Goal: Transaction & Acquisition: Purchase product/service

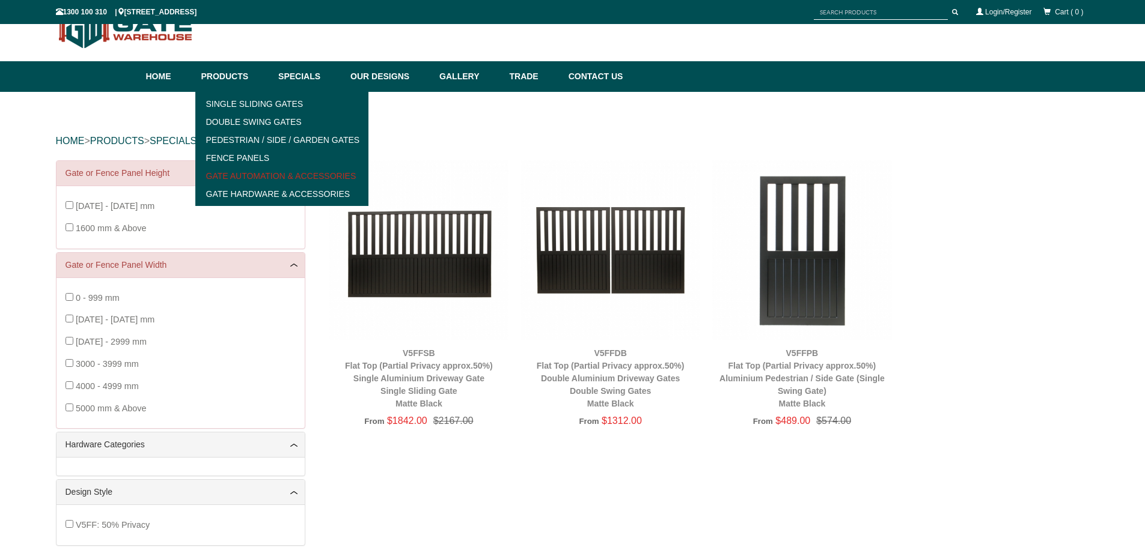
click at [266, 174] on link "Gate Automation & Accessories" at bounding box center [282, 176] width 166 height 18
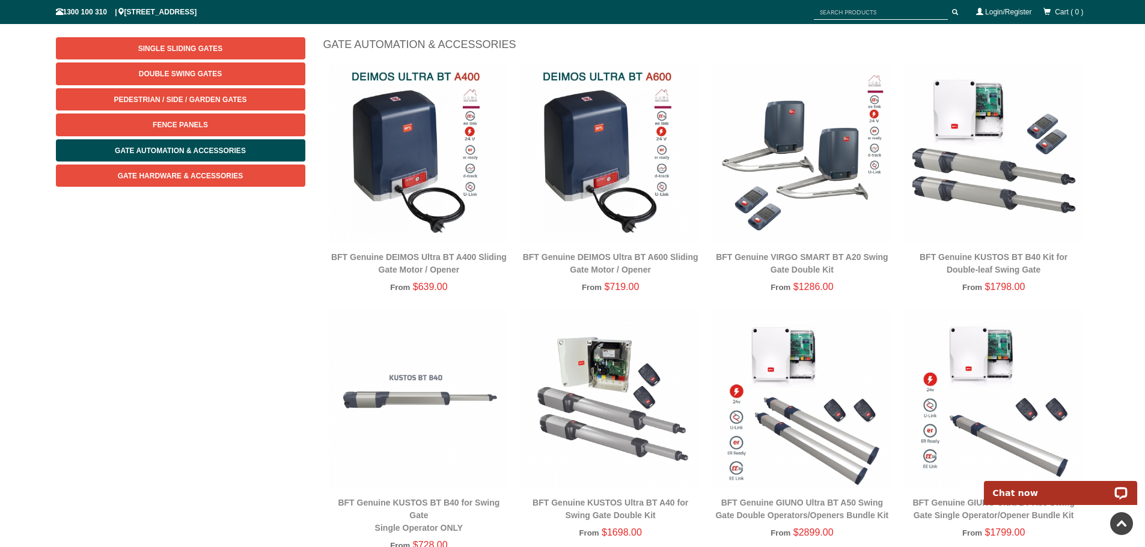
scroll to position [125, 0]
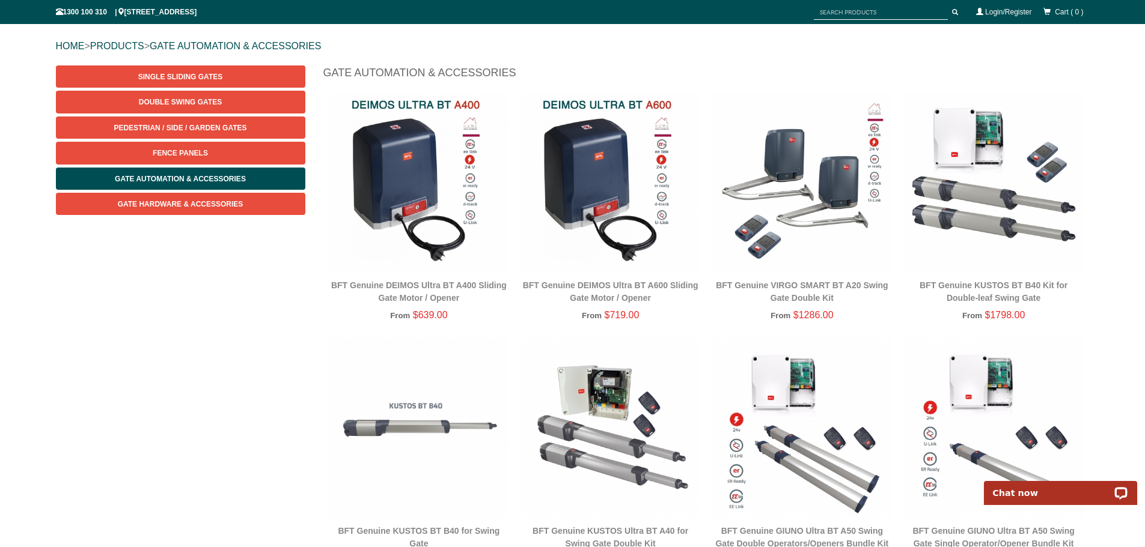
click at [567, 166] on img at bounding box center [610, 183] width 180 height 180
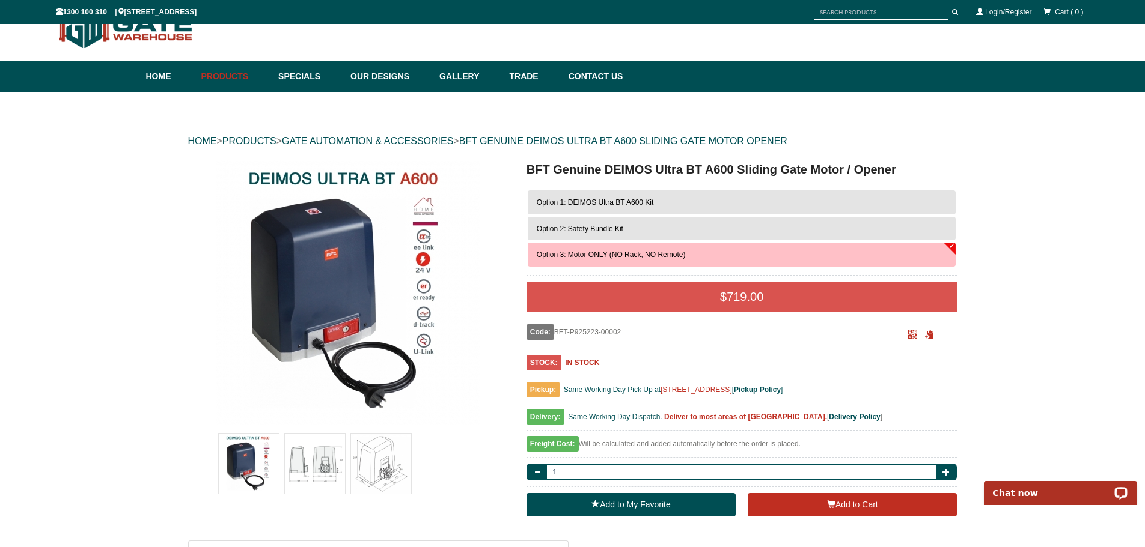
click at [315, 450] on img at bounding box center [315, 464] width 60 height 60
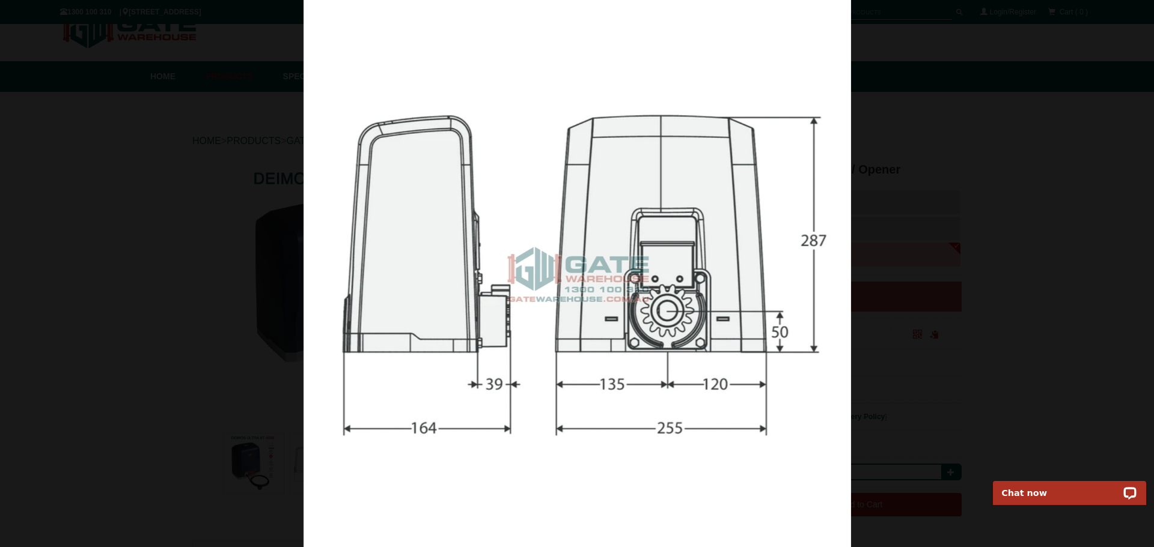
click at [1000, 179] on div at bounding box center [577, 273] width 1154 height 547
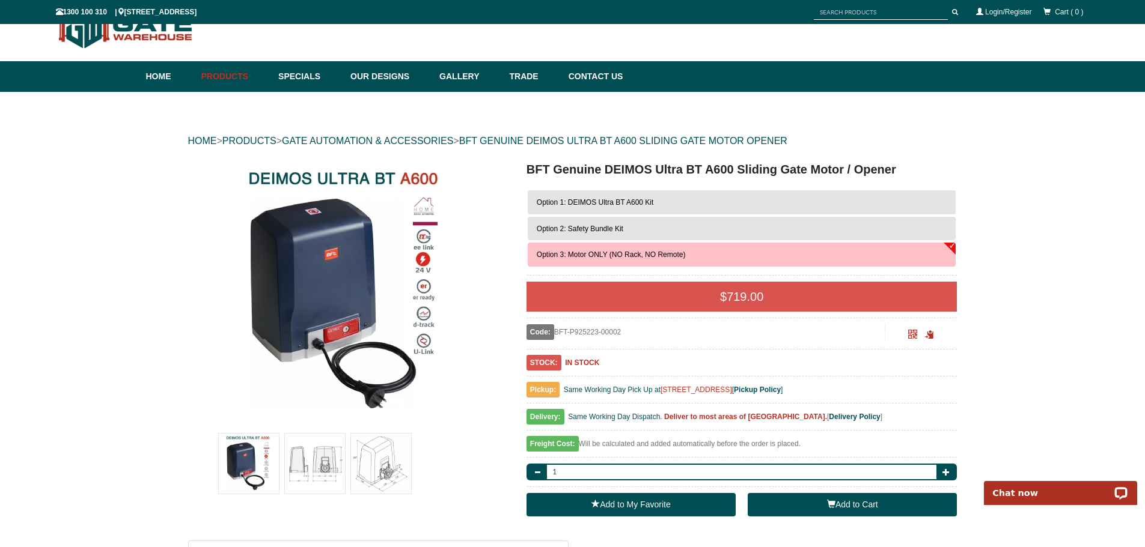
click at [865, 508] on button "Add to Cart" at bounding box center [851, 505] width 209 height 24
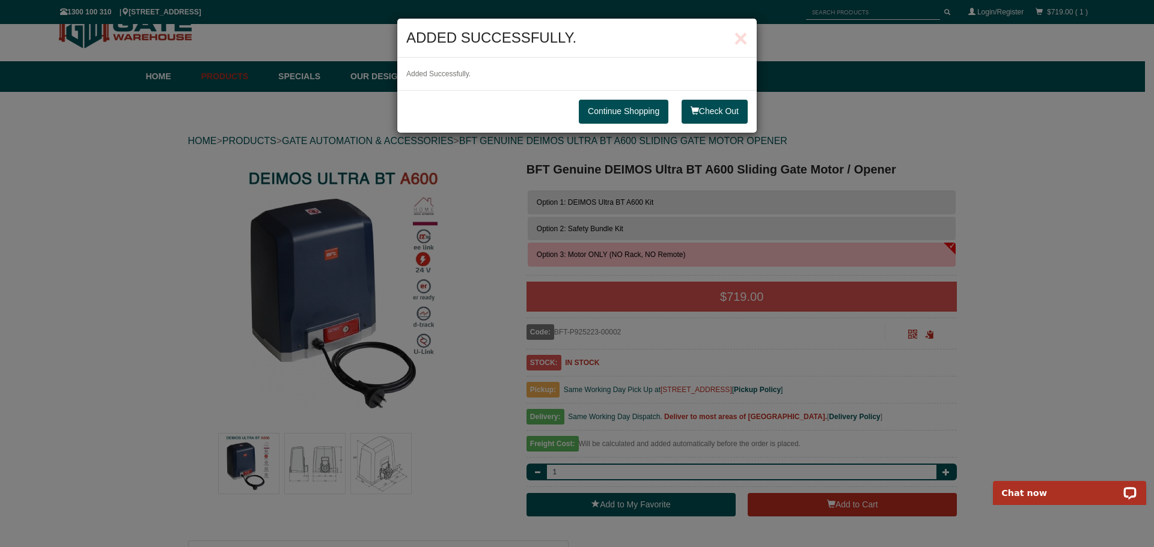
click at [620, 111] on link "Continue Shopping" at bounding box center [624, 112] width 90 height 24
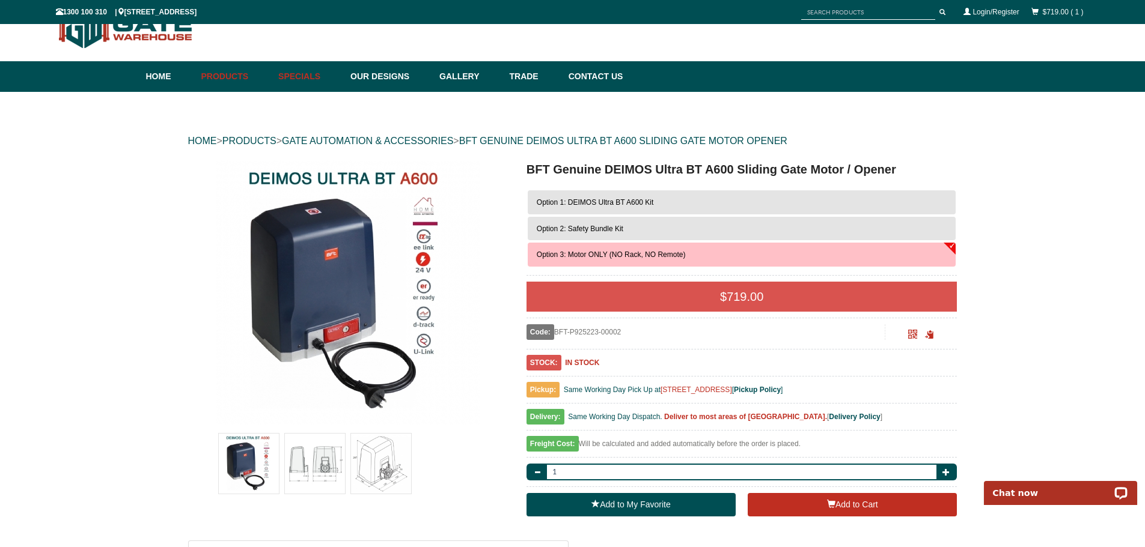
click at [304, 75] on link "Specials" at bounding box center [308, 76] width 72 height 31
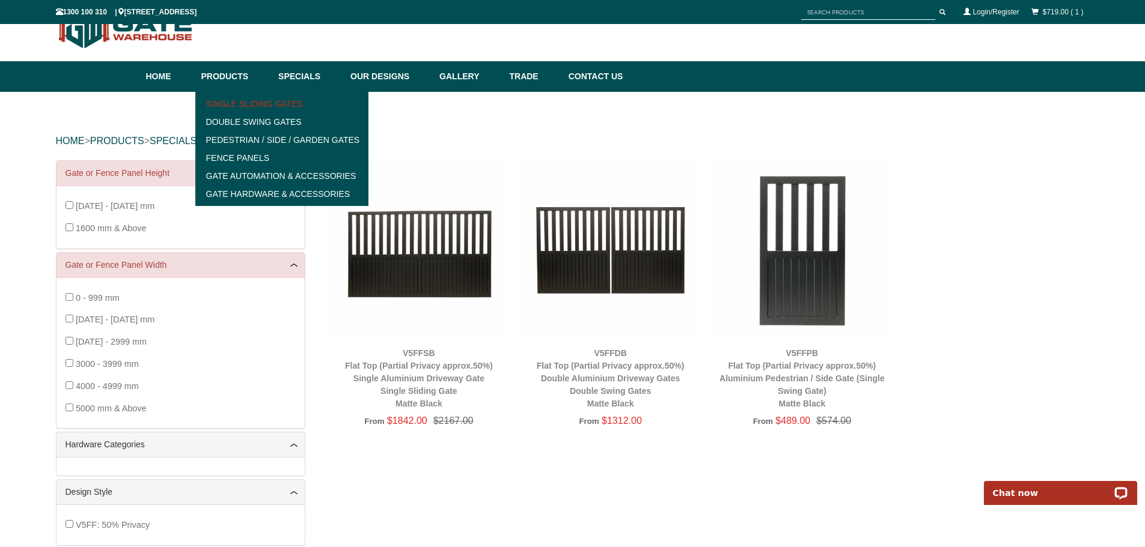
click at [257, 105] on link "Single Sliding Gates" at bounding box center [282, 104] width 166 height 18
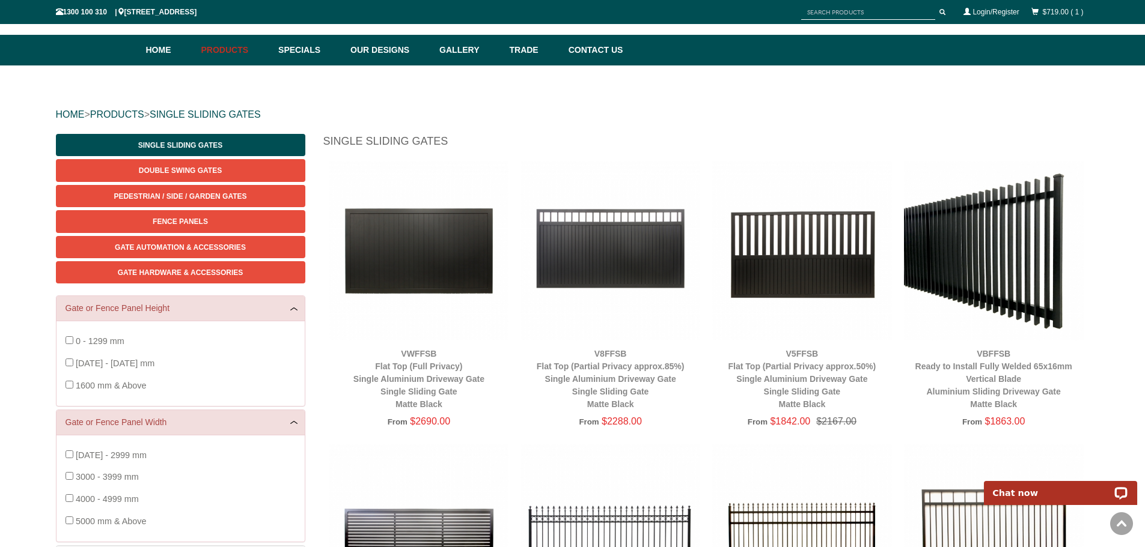
scroll to position [29, 0]
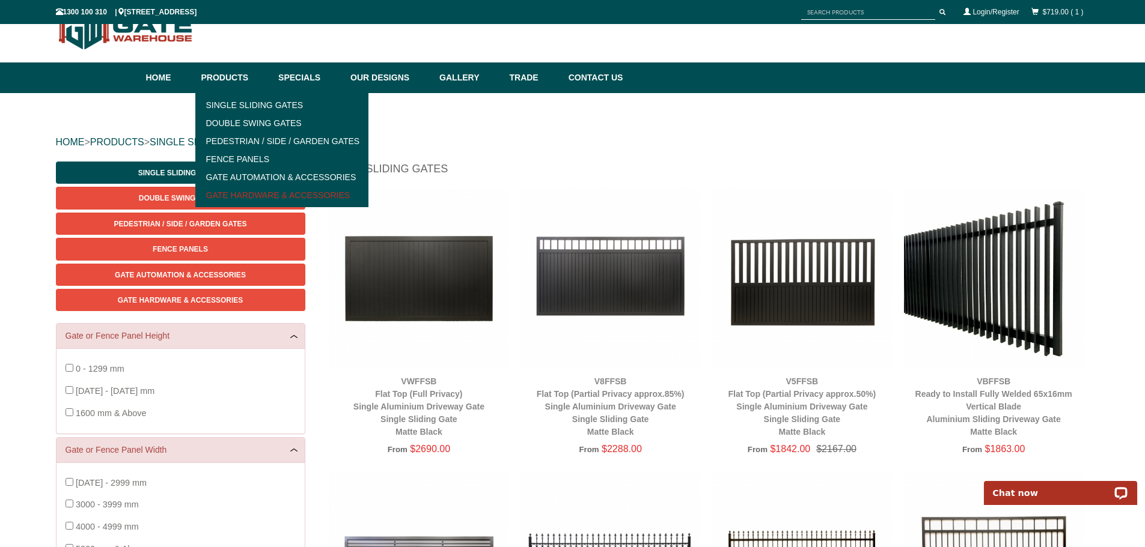
click at [236, 190] on link "Gate Hardware & Accessories" at bounding box center [282, 195] width 166 height 18
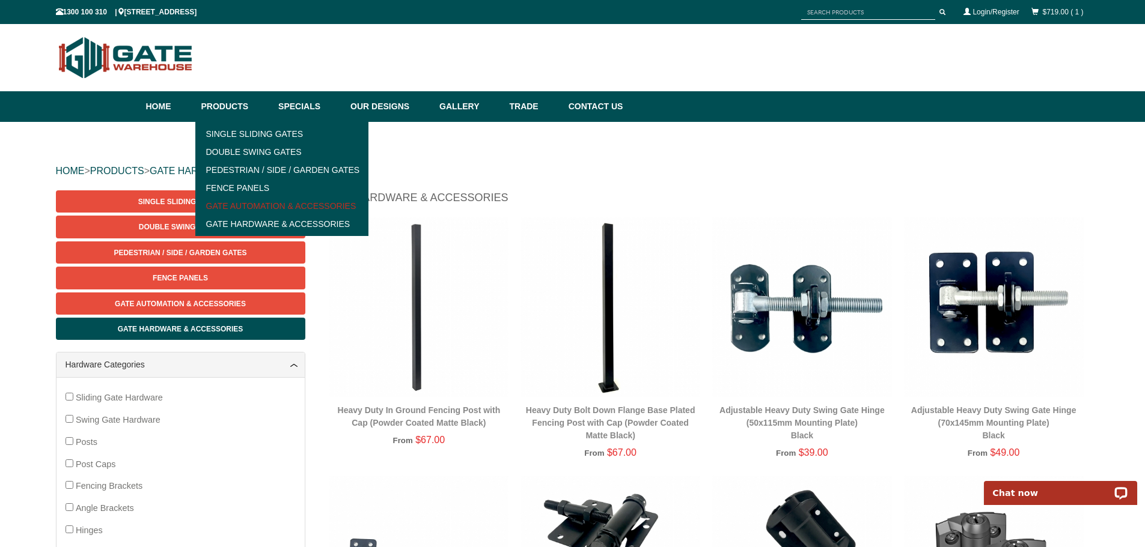
click at [251, 202] on link "Gate Automation & Accessories" at bounding box center [282, 206] width 166 height 18
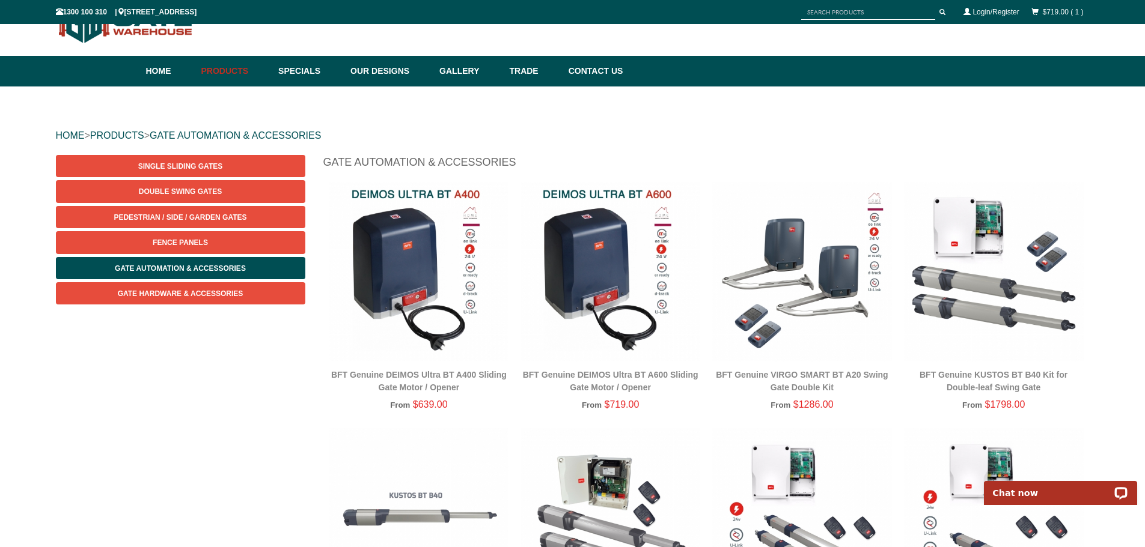
scroll to position [20, 0]
